Goal: Task Accomplishment & Management: Manage account settings

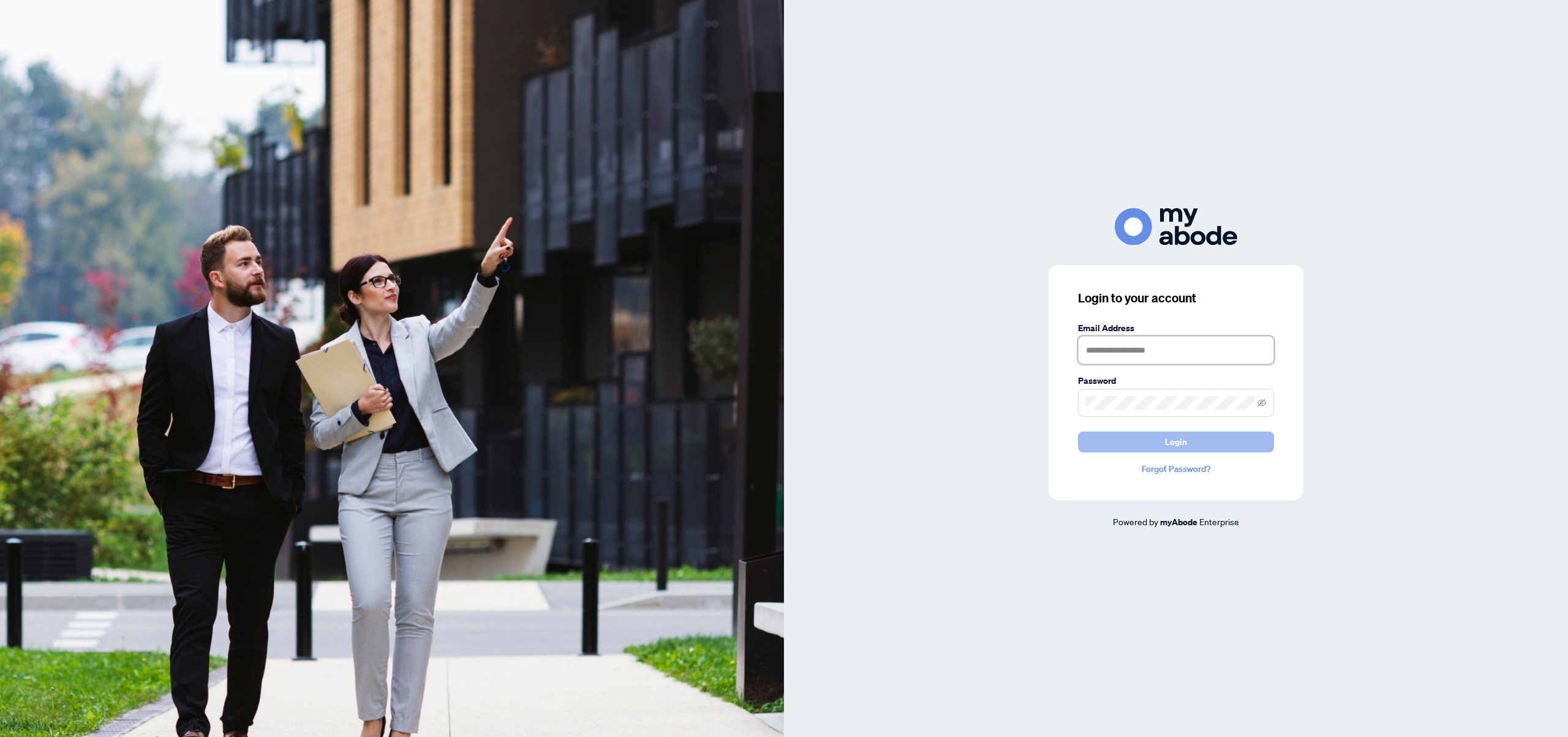
type input "**********"
click at [1191, 438] on button "Login" at bounding box center [1176, 442] width 196 height 21
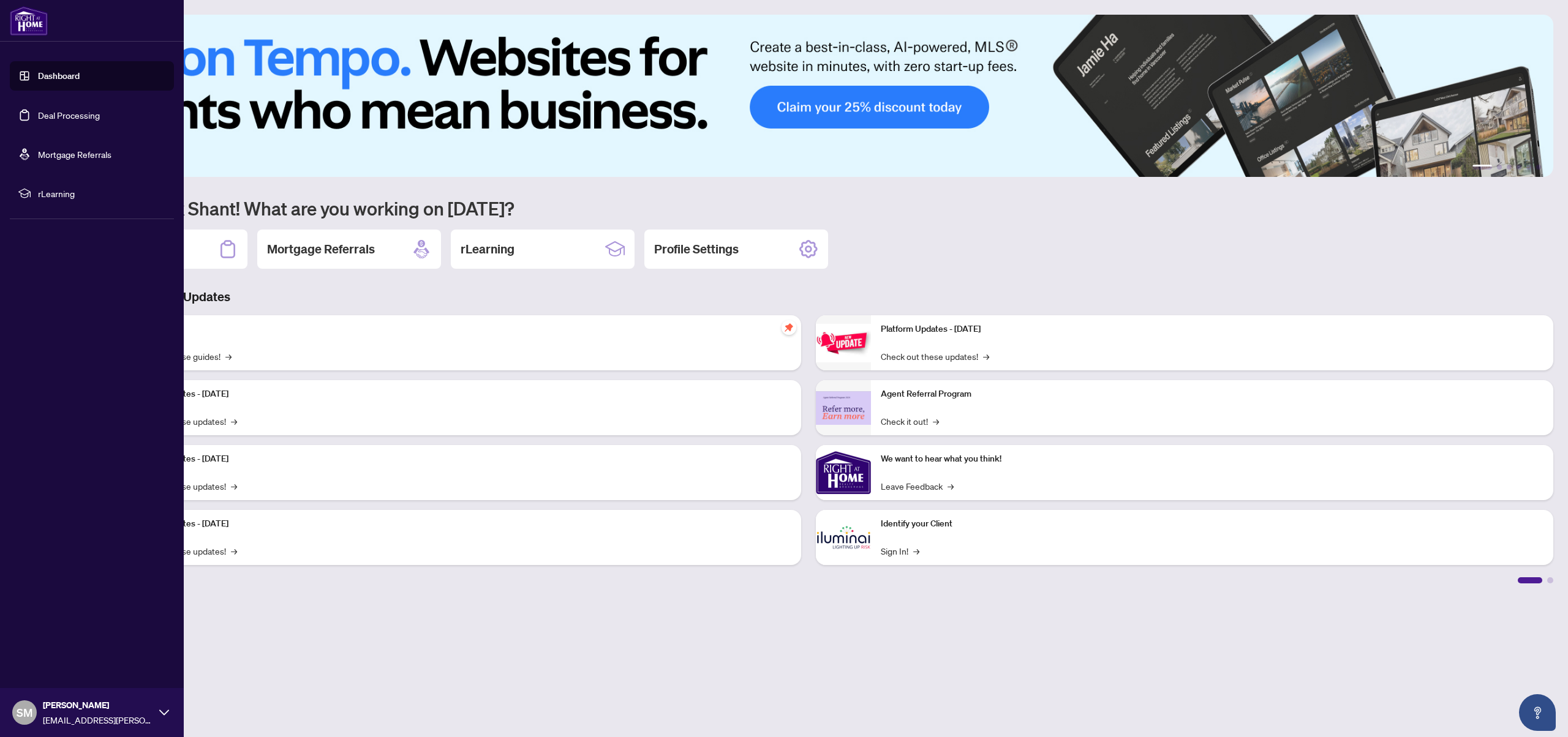
click at [58, 118] on link "Deal Processing" at bounding box center [68, 115] width 62 height 11
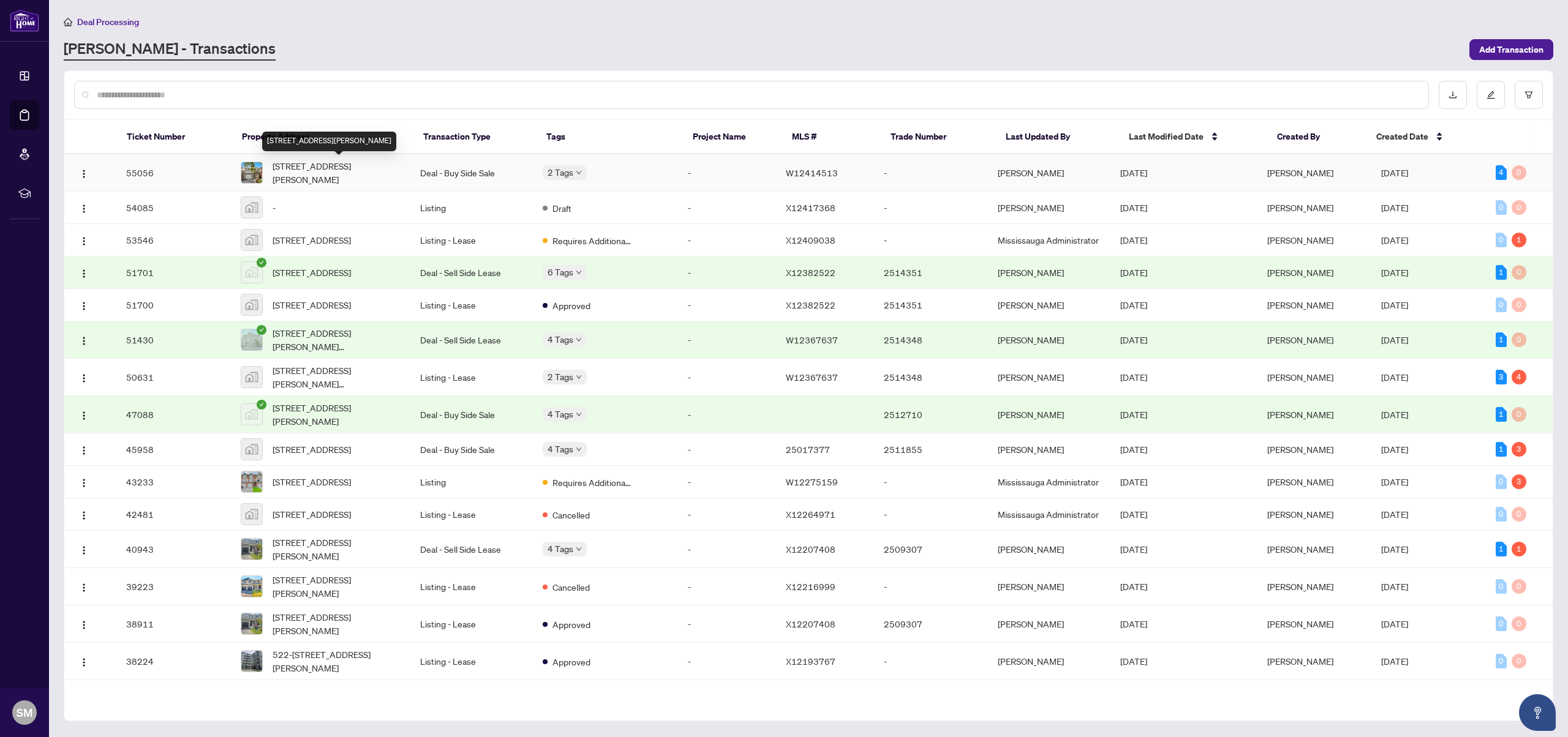
click at [383, 166] on span "[STREET_ADDRESS][PERSON_NAME]" at bounding box center [336, 173] width 128 height 27
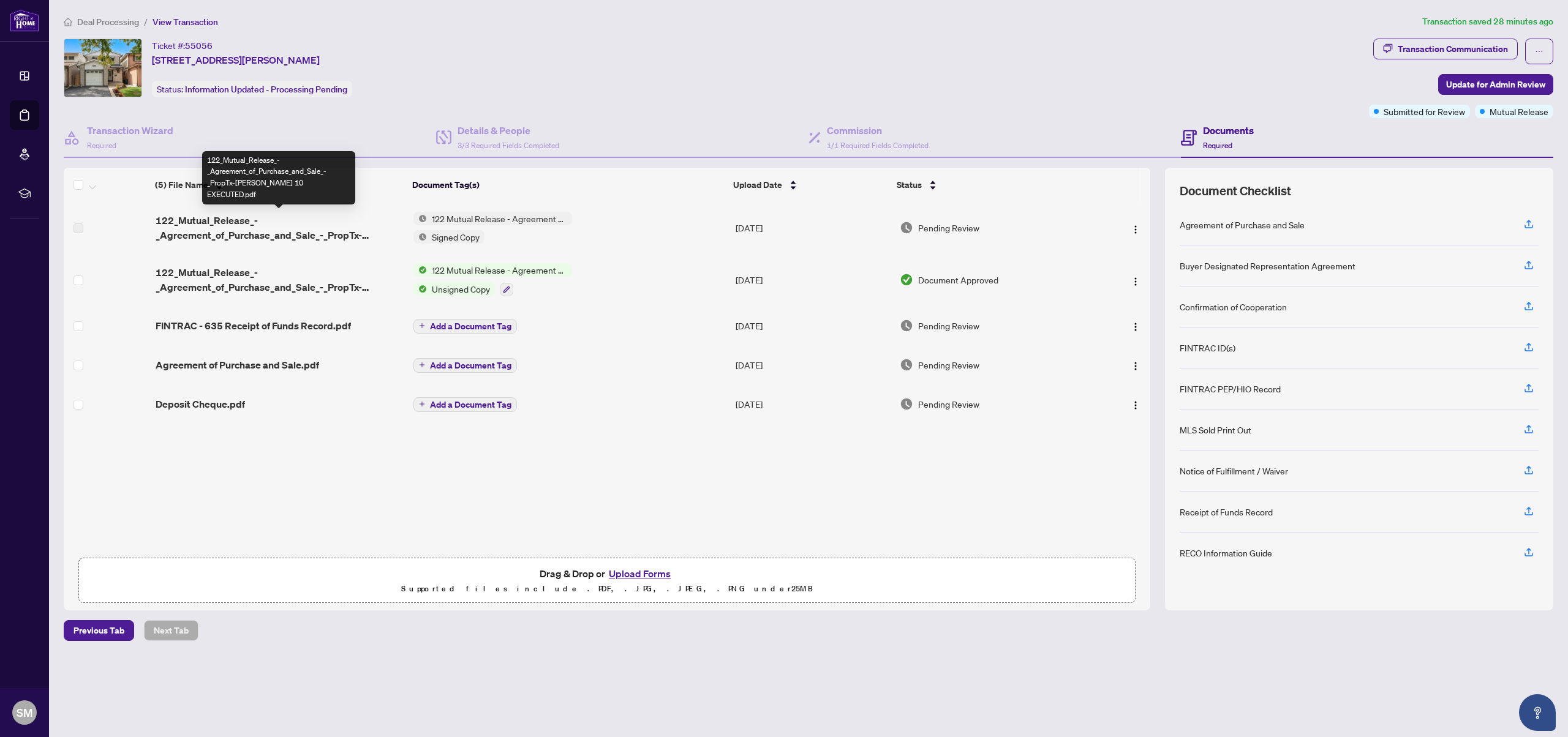
click at [251, 225] on span "122_Mutual_Release_-_Agreement_of_Purchase_and_Sale_-_PropTx-[PERSON_NAME] 10 E…" at bounding box center [279, 227] width 248 height 30
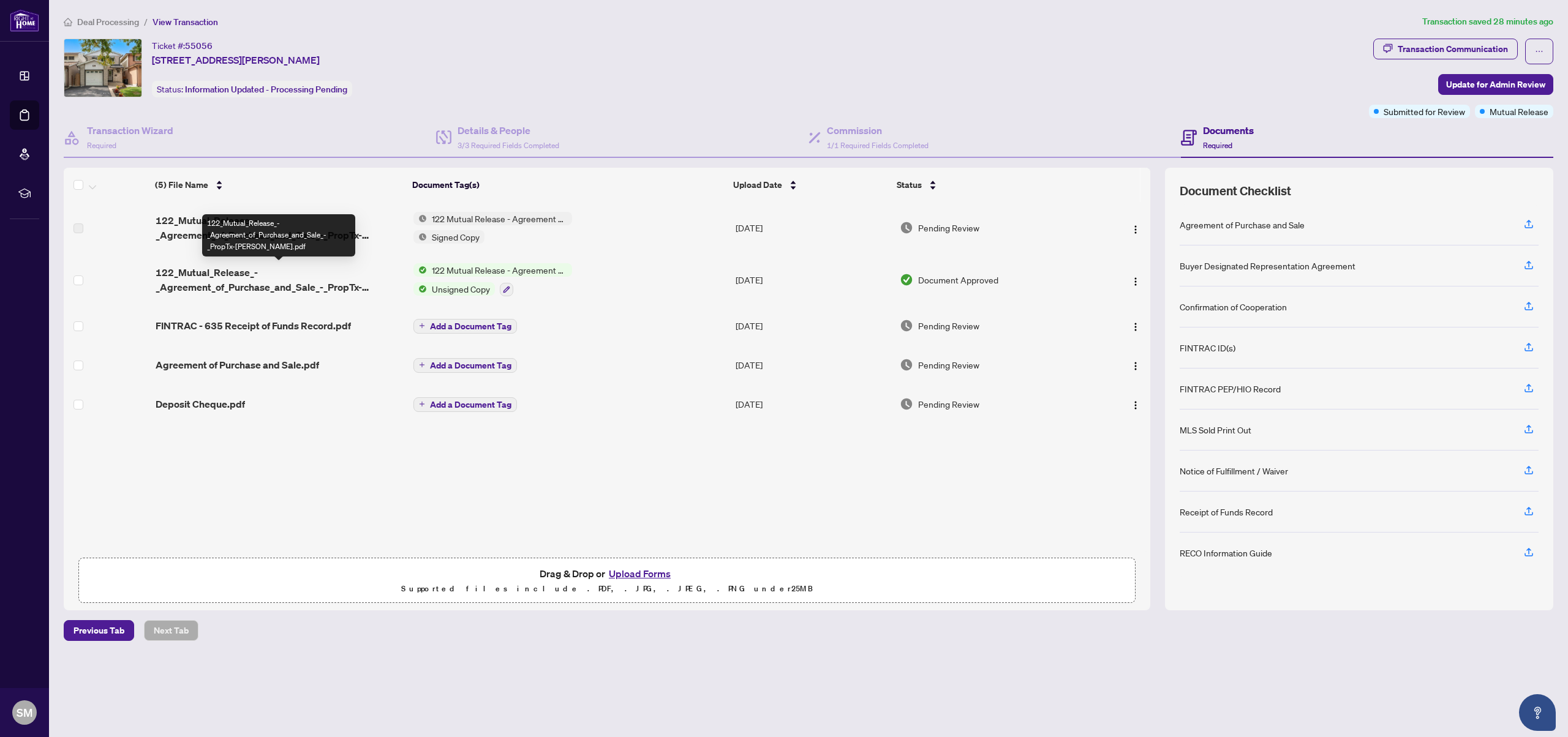
click at [251, 289] on span "122_Mutual_Release_-_Agreement_of_Purchase_and_Sale_-_PropTx-[PERSON_NAME].pdf" at bounding box center [279, 279] width 248 height 30
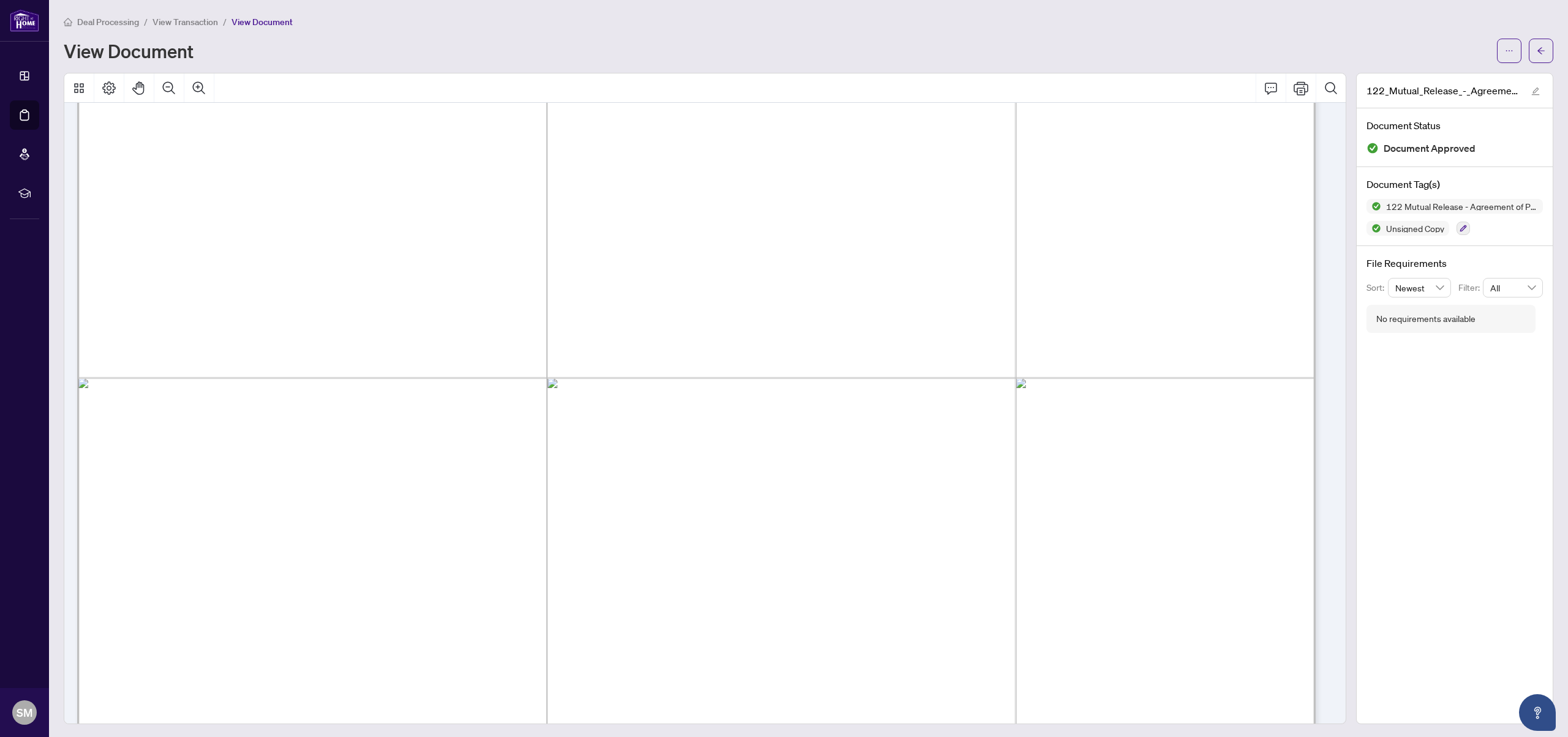
scroll to position [114, 0]
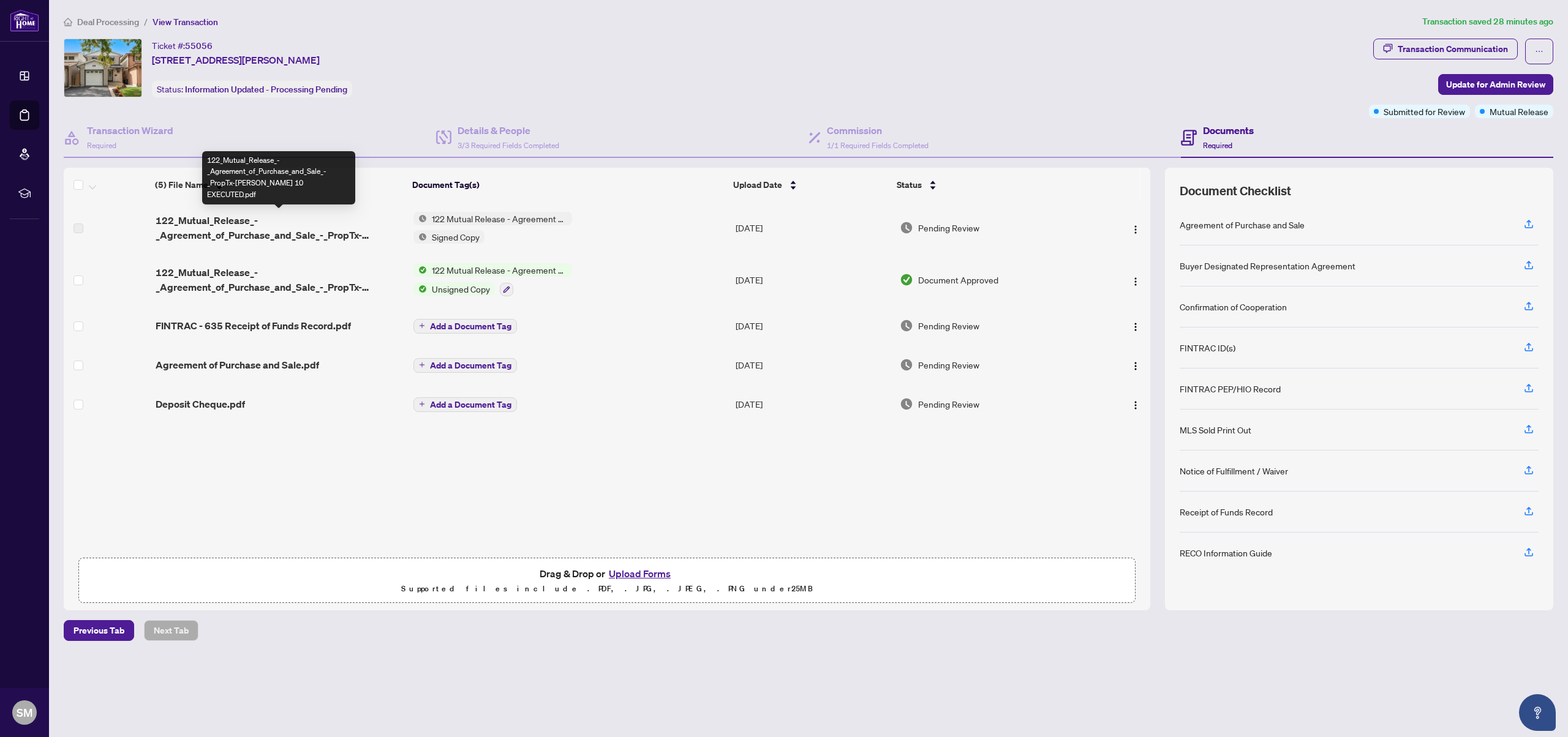
click at [231, 227] on span "122_Mutual_Release_-_Agreement_of_Purchase_and_Sale_-_PropTx-[PERSON_NAME] 10 E…" at bounding box center [279, 227] width 248 height 30
click at [453, 219] on span "122 Mutual Release - Agreement of Purchase and Sale" at bounding box center [499, 218] width 145 height 14
click at [284, 213] on span "122_Mutual_Release_-_Agreement_of_Purchase_and_Sale_-_PropTx-[PERSON_NAME] 10 E…" at bounding box center [279, 227] width 248 height 30
click at [270, 230] on span "122_Mutual_Release_-_Agreement_of_Purchase_and_Sale_-_PropTx-[PERSON_NAME] 10 E…" at bounding box center [279, 227] width 248 height 30
click at [152, 210] on td "122_Mutual_Release_-_Agreement_of_Purchase_and_Sale_-_PropTx-[PERSON_NAME] 10 E…" at bounding box center [279, 227] width 258 height 51
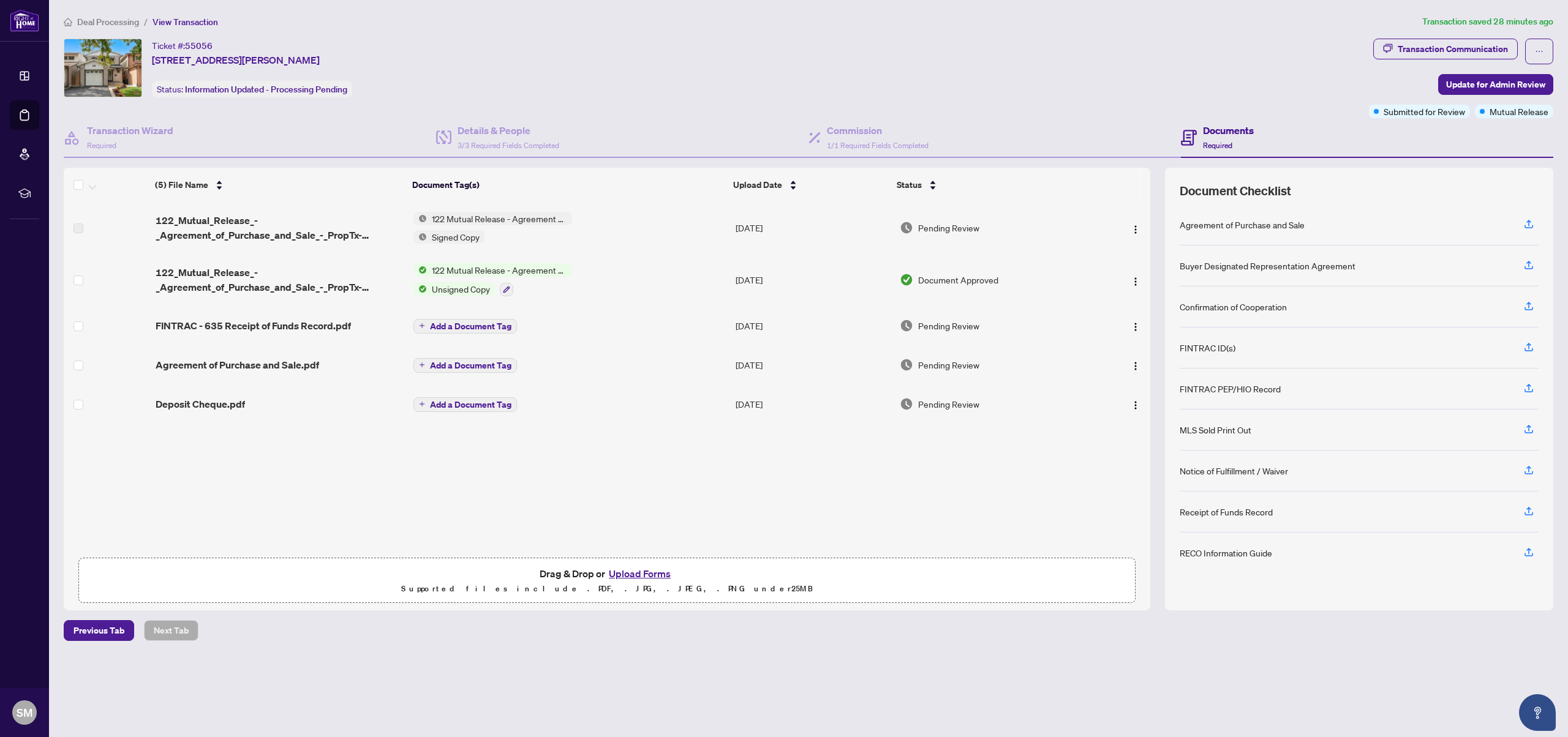
click at [502, 221] on span "122 Mutual Release - Agreement of Purchase and Sale" at bounding box center [499, 218] width 145 height 14
click at [466, 280] on span "122 Mutual Release - Agreement of Purchase and Sale" at bounding box center [498, 285] width 182 height 27
click at [460, 309] on span "Signed Copy" at bounding box center [435, 308] width 58 height 14
click at [440, 306] on span "Signed Copy" at bounding box center [435, 308] width 58 height 14
click at [434, 308] on span "Signed Copy" at bounding box center [435, 308] width 58 height 14
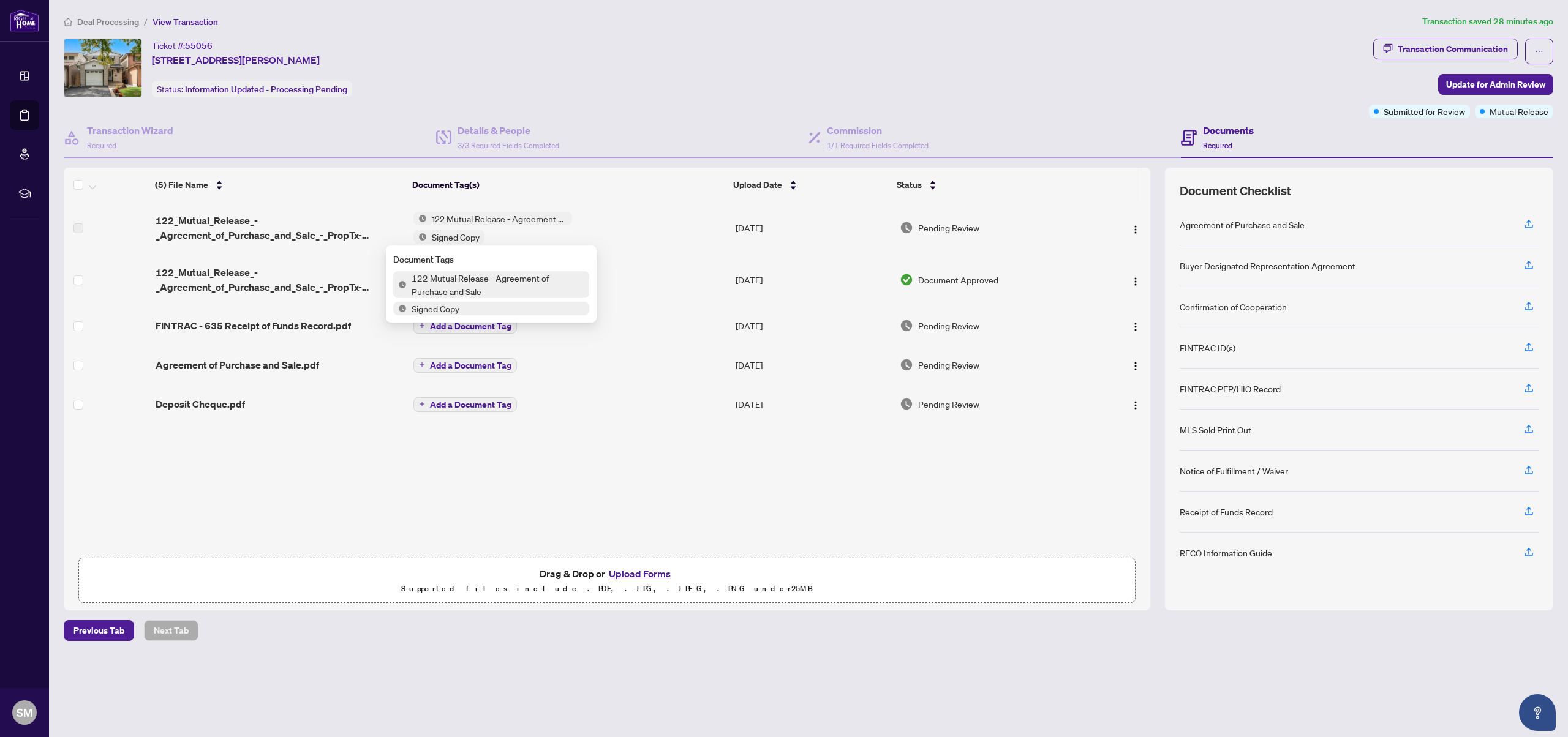
click at [760, 489] on div "(5) File Name Document Tag(s) Upload Date Status 122_Mutual_Release_-_Agreement…" at bounding box center [607, 376] width 1086 height 349
click at [965, 231] on span "Pending Review" at bounding box center [948, 227] width 62 height 14
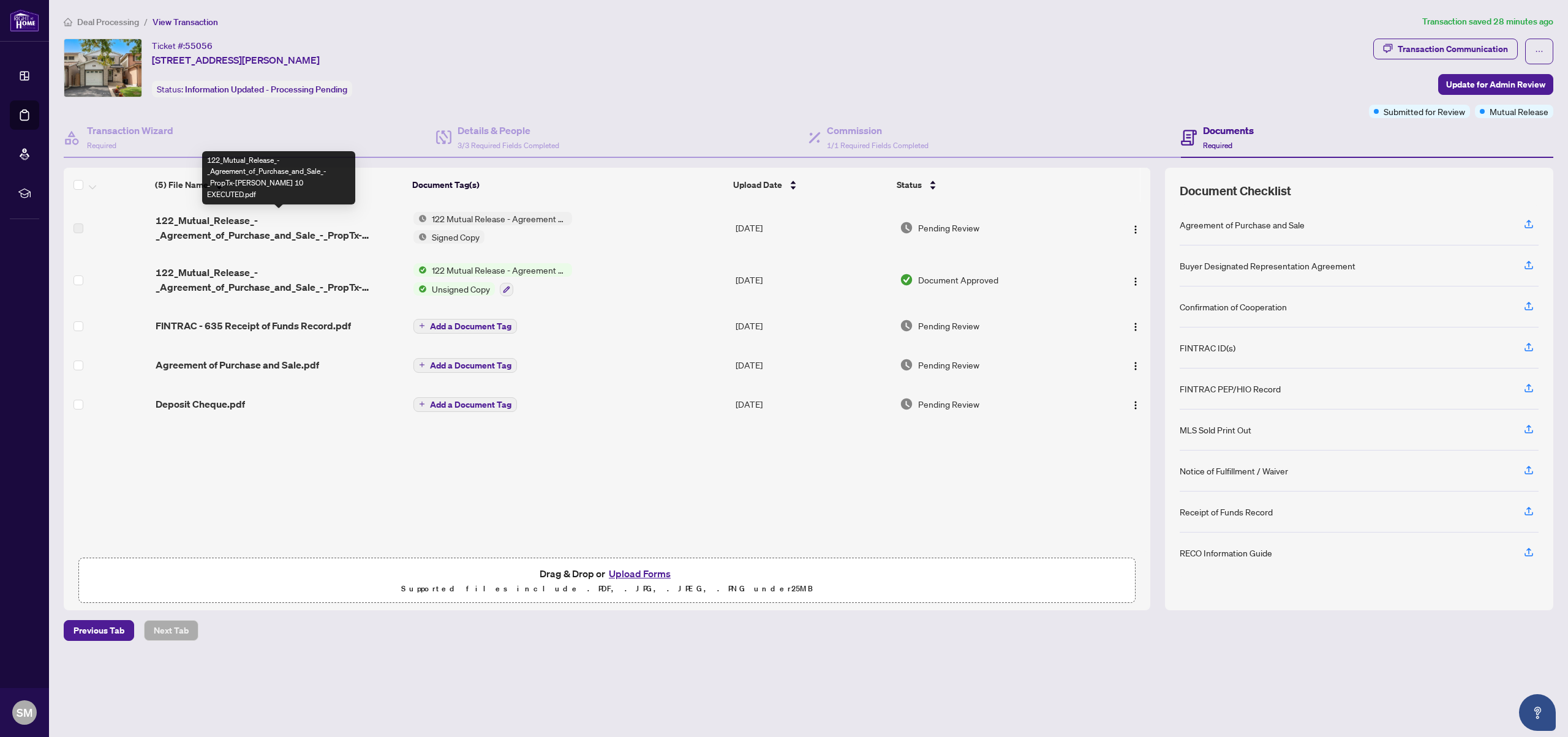
click at [205, 230] on span "122_Mutual_Release_-_Agreement_of_Purchase_and_Sale_-_PropTx-[PERSON_NAME] 10 E…" at bounding box center [279, 227] width 248 height 30
click at [294, 237] on span "122_Mutual_Release_-_Agreement_of_Purchase_and_Sale_-_PropTx-[PERSON_NAME] 10 E…" at bounding box center [279, 227] width 248 height 30
drag, startPoint x: 402, startPoint y: 226, endPoint x: 418, endPoint y: 226, distance: 16.0
click at [408, 226] on tr "122_Mutual_Release_-_Agreement_of_Purchase_and_Sale_-_PropTx-OREA 10 EXECUTED.p…" at bounding box center [607, 227] width 1086 height 51
click at [476, 228] on div "122 Mutual Release - Agreement of Purchase and Sale Signed Copy" at bounding box center [492, 228] width 158 height 32
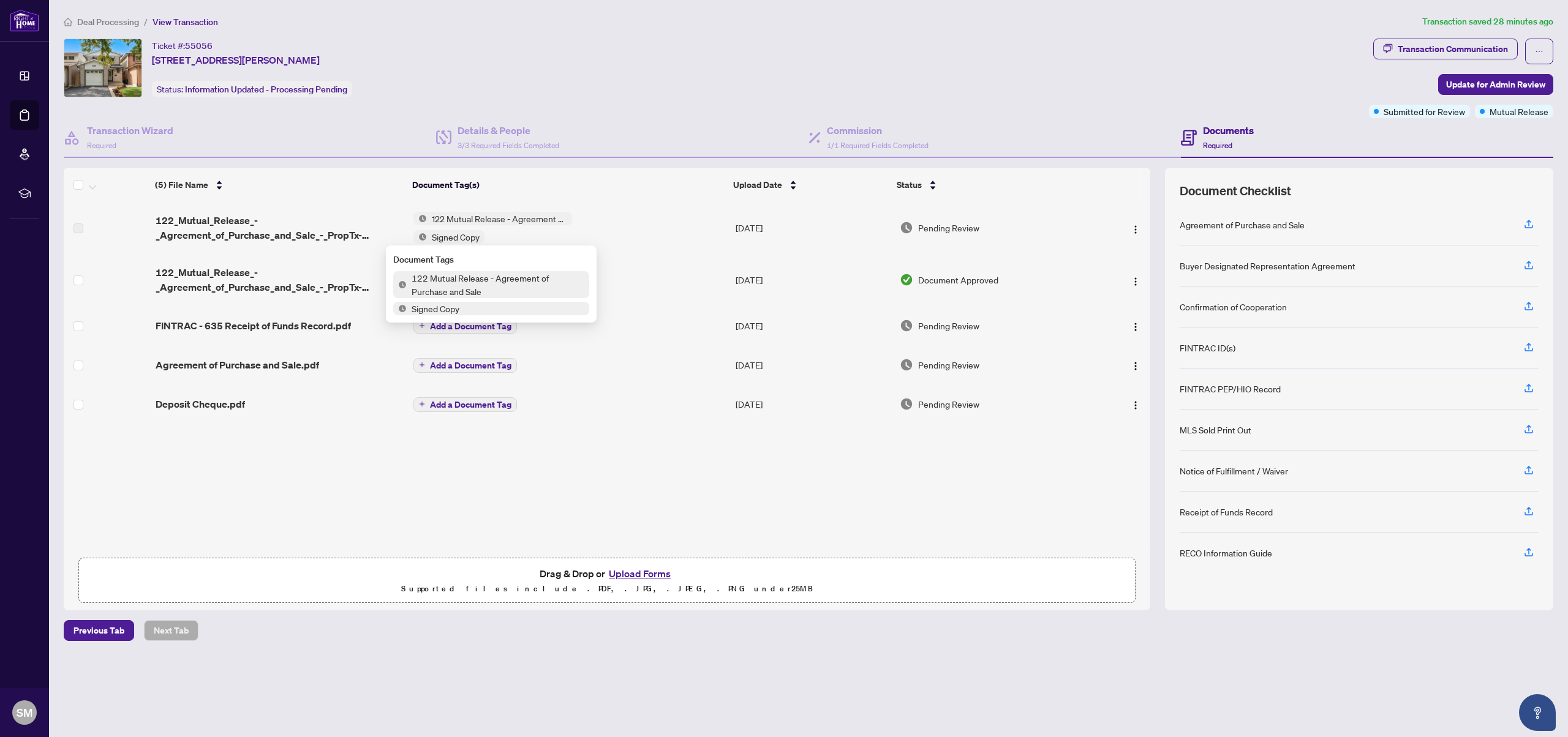
click at [440, 282] on span "122 Mutual Release - Agreement of Purchase and Sale" at bounding box center [498, 285] width 182 height 27
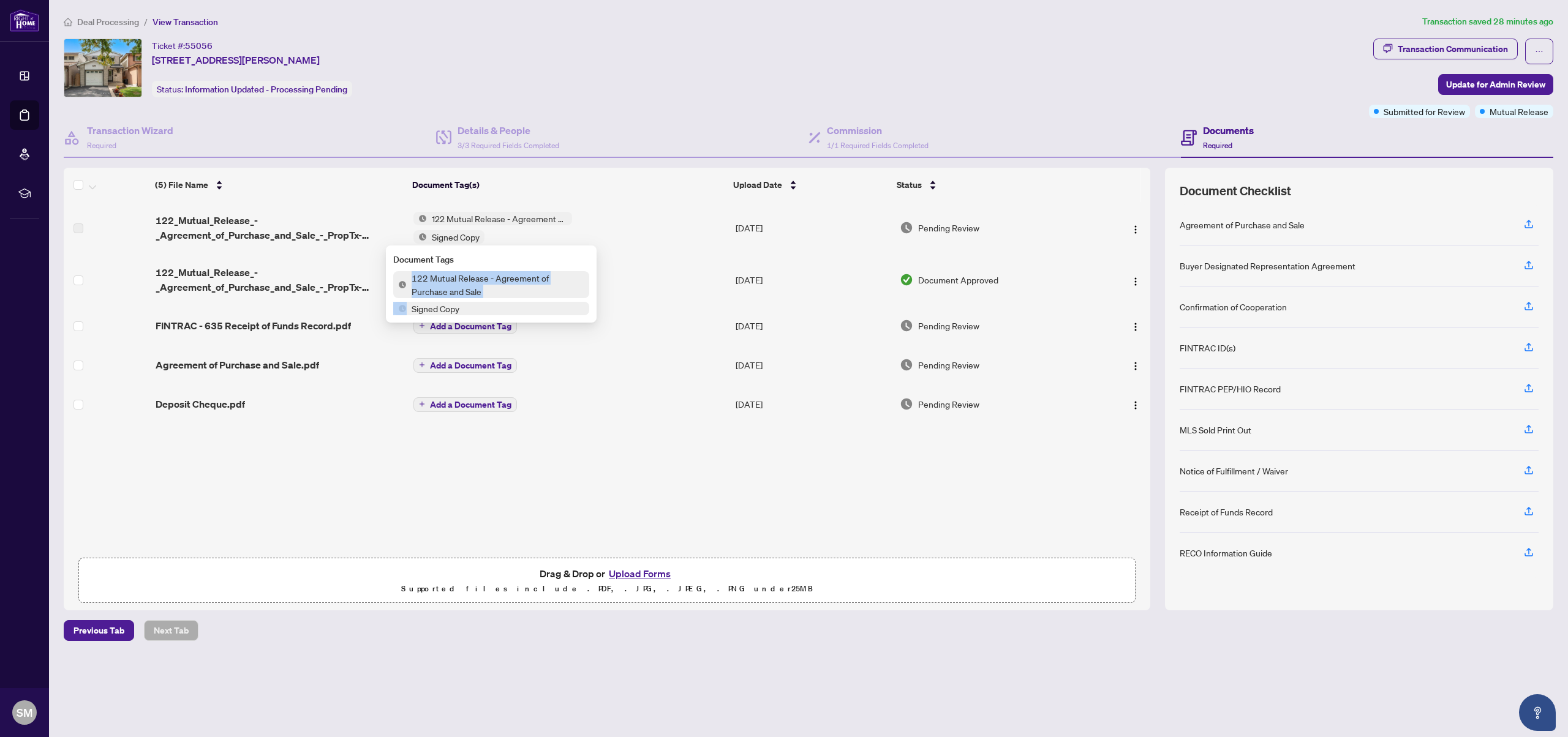
click at [440, 282] on span "122 Mutual Release - Agreement of Purchase and Sale" at bounding box center [498, 285] width 182 height 27
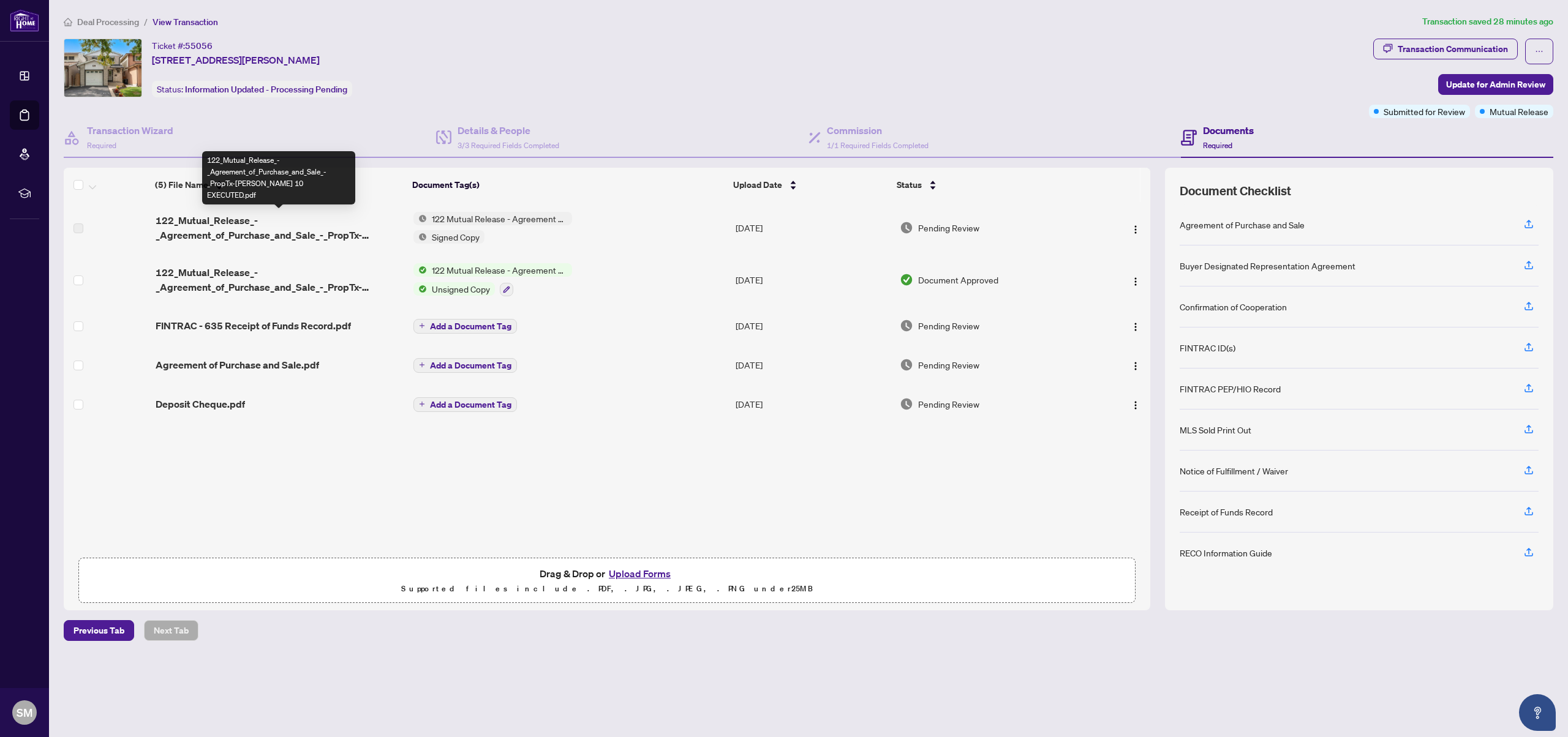
click at [207, 226] on span "122_Mutual_Release_-_Agreement_of_Purchase_and_Sale_-_PropTx-[PERSON_NAME] 10 E…" at bounding box center [279, 227] width 248 height 30
click at [167, 226] on span "122_Mutual_Release_-_Agreement_of_Purchase_and_Sale_-_PropTx-[PERSON_NAME] 10 E…" at bounding box center [279, 227] width 248 height 30
click at [260, 431] on div "(5) File Name Document Tag(s) Upload Date Status 122_Mutual_Release_-_Agreement…" at bounding box center [607, 376] width 1086 height 349
click at [455, 270] on span "122 Mutual Release - Agreement of Purchase and Sale" at bounding box center [499, 270] width 145 height 14
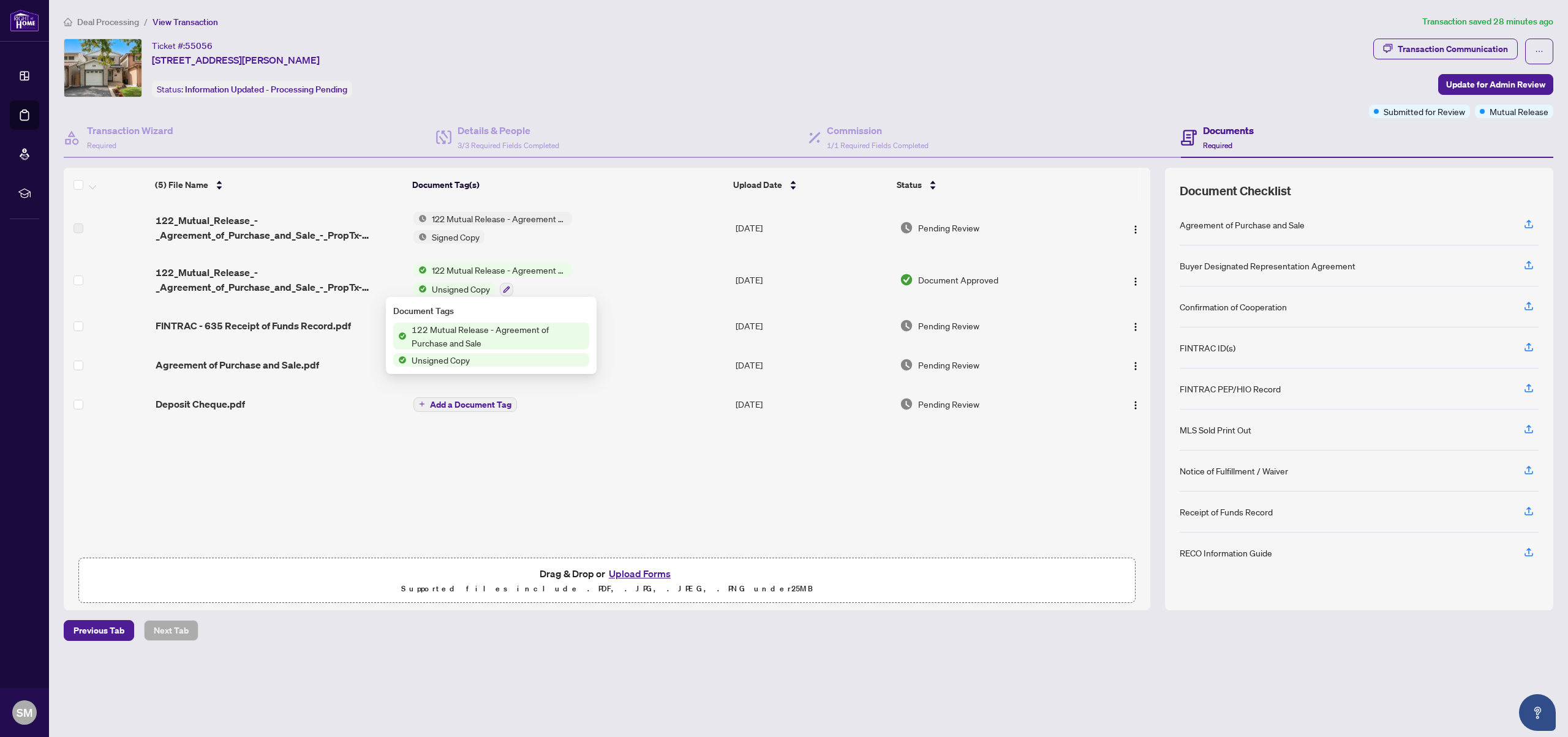
click at [441, 335] on span "122 Mutual Release - Agreement of Purchase and Sale" at bounding box center [498, 336] width 182 height 27
click at [463, 216] on span "122 Mutual Release - Agreement of Purchase and Sale" at bounding box center [499, 218] width 145 height 14
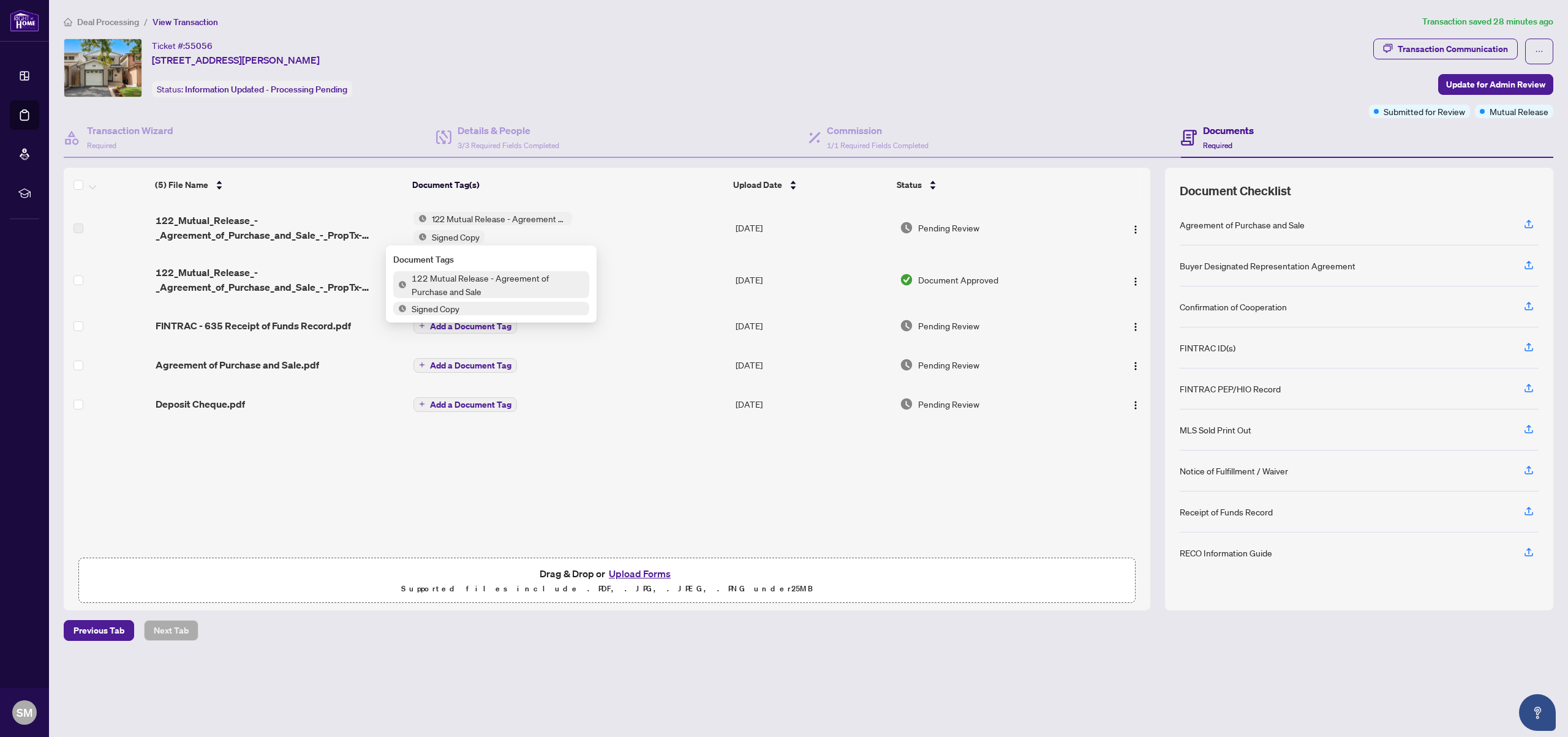
click at [472, 282] on span "122 Mutual Release - Agreement of Purchase and Sale" at bounding box center [498, 285] width 182 height 27
click at [449, 239] on span "Signed Copy" at bounding box center [455, 237] width 58 height 14
click at [434, 287] on span "122 Mutual Release - Agreement of Purchase and Sale" at bounding box center [498, 285] width 182 height 27
click at [439, 308] on span "Signed Copy" at bounding box center [435, 308] width 58 height 14
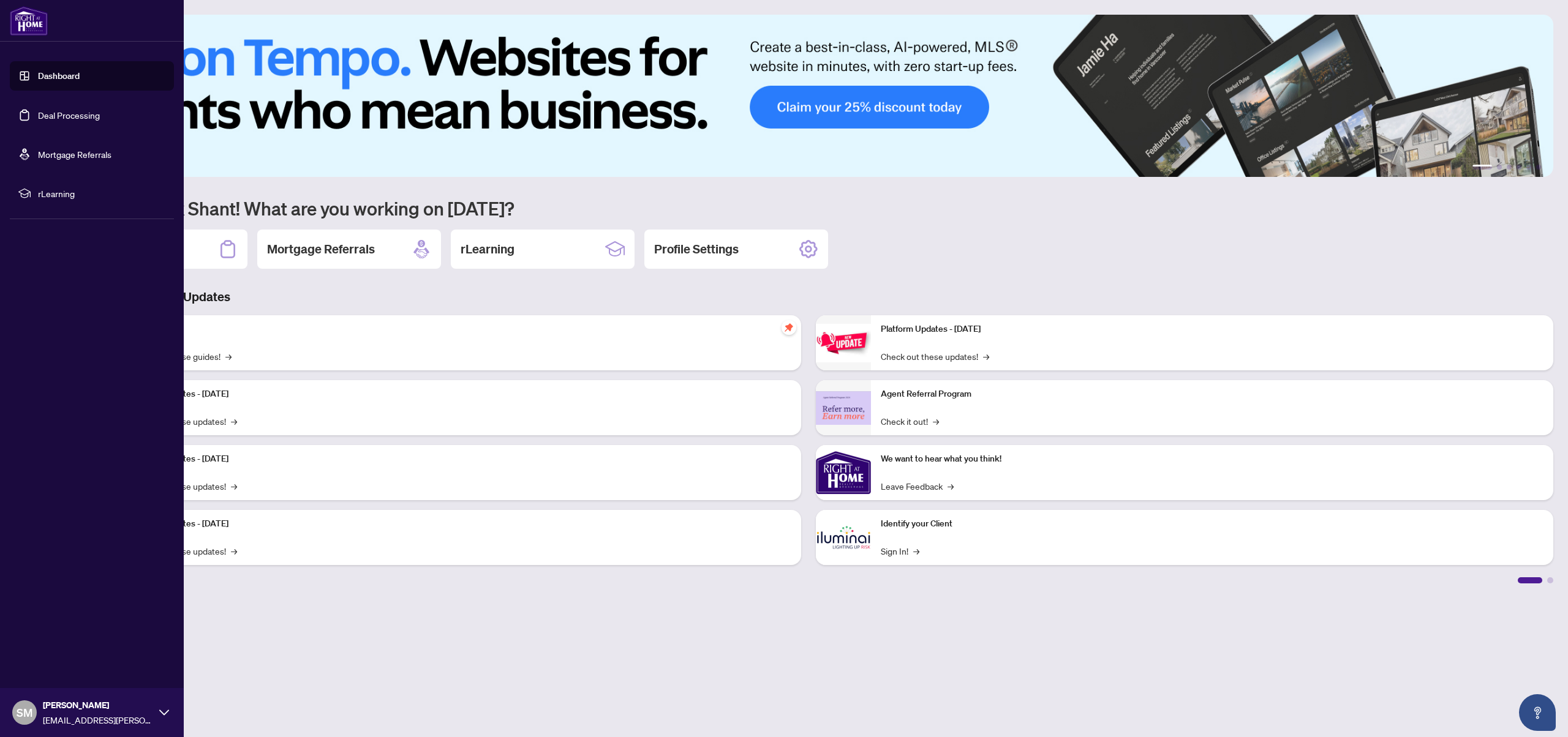
click at [38, 116] on link "Deal Processing" at bounding box center [68, 115] width 62 height 11
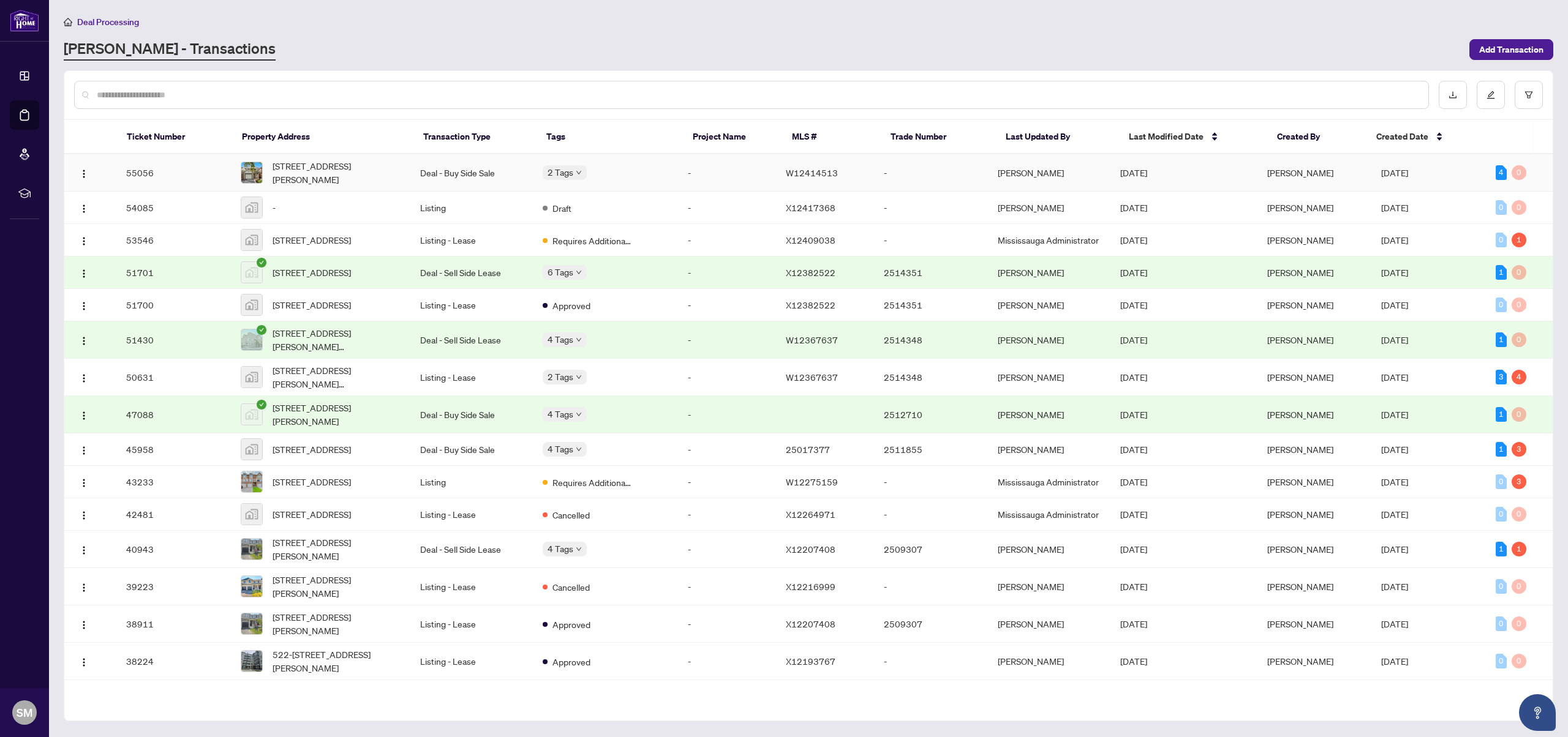
click at [452, 175] on td "Deal - Buy Side Sale" at bounding box center [471, 173] width 122 height 38
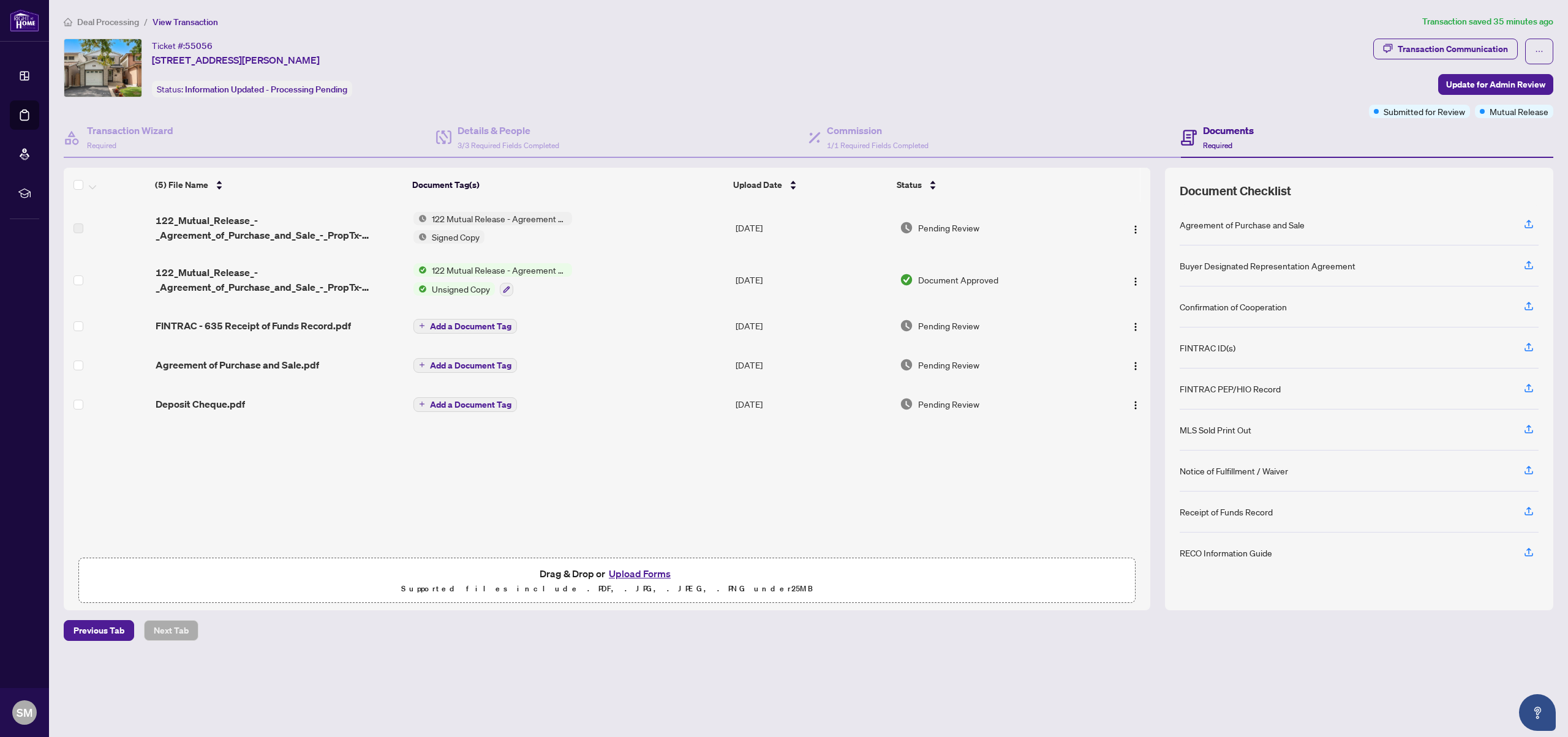
click at [457, 212] on span "122 Mutual Release - Agreement of Purchase and Sale" at bounding box center [499, 218] width 145 height 14
click at [474, 284] on span "122 Mutual Release - Agreement of Purchase and Sale" at bounding box center [498, 285] width 182 height 27
